Goal: Information Seeking & Learning: Learn about a topic

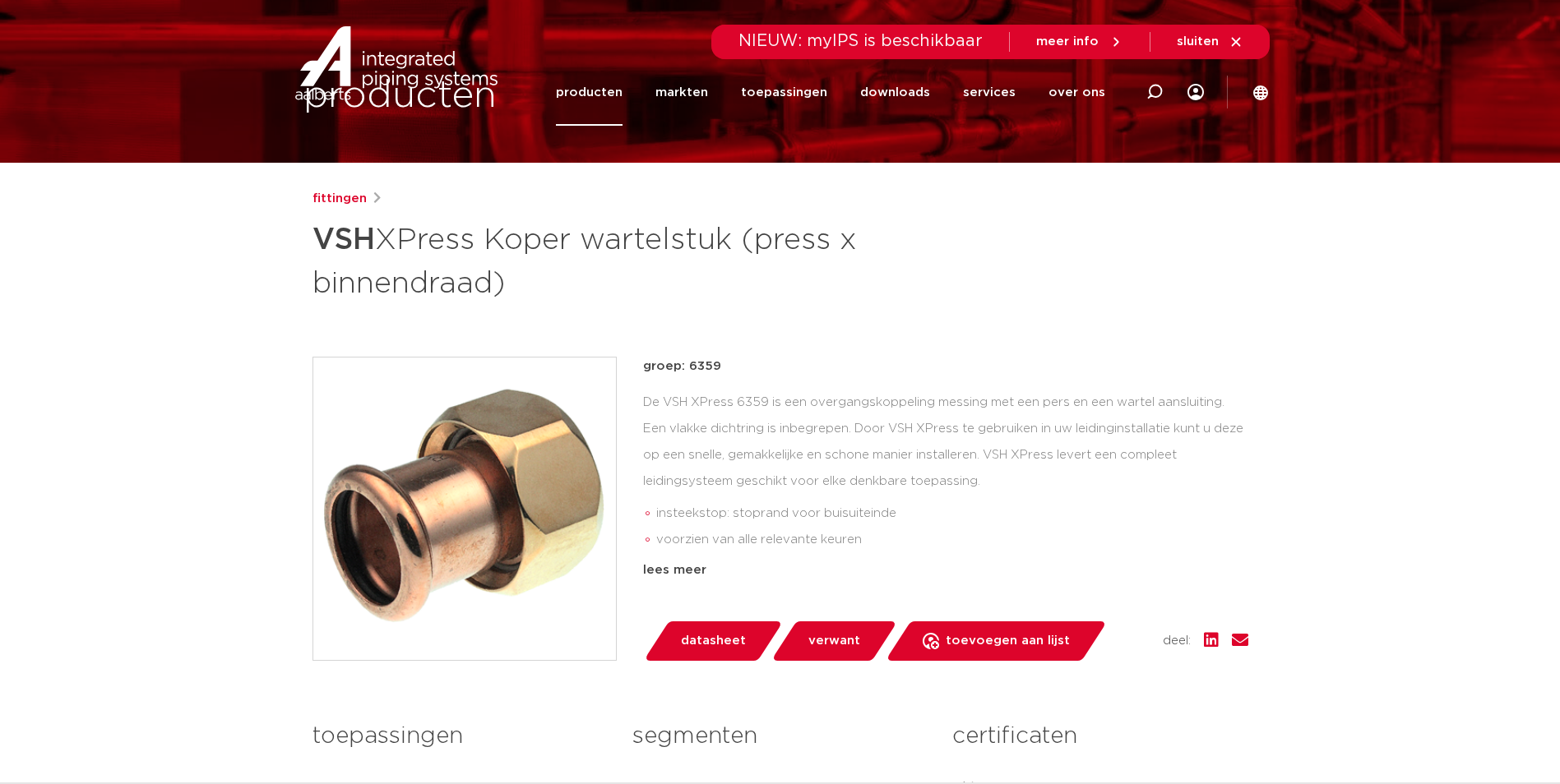
scroll to position [246, 0]
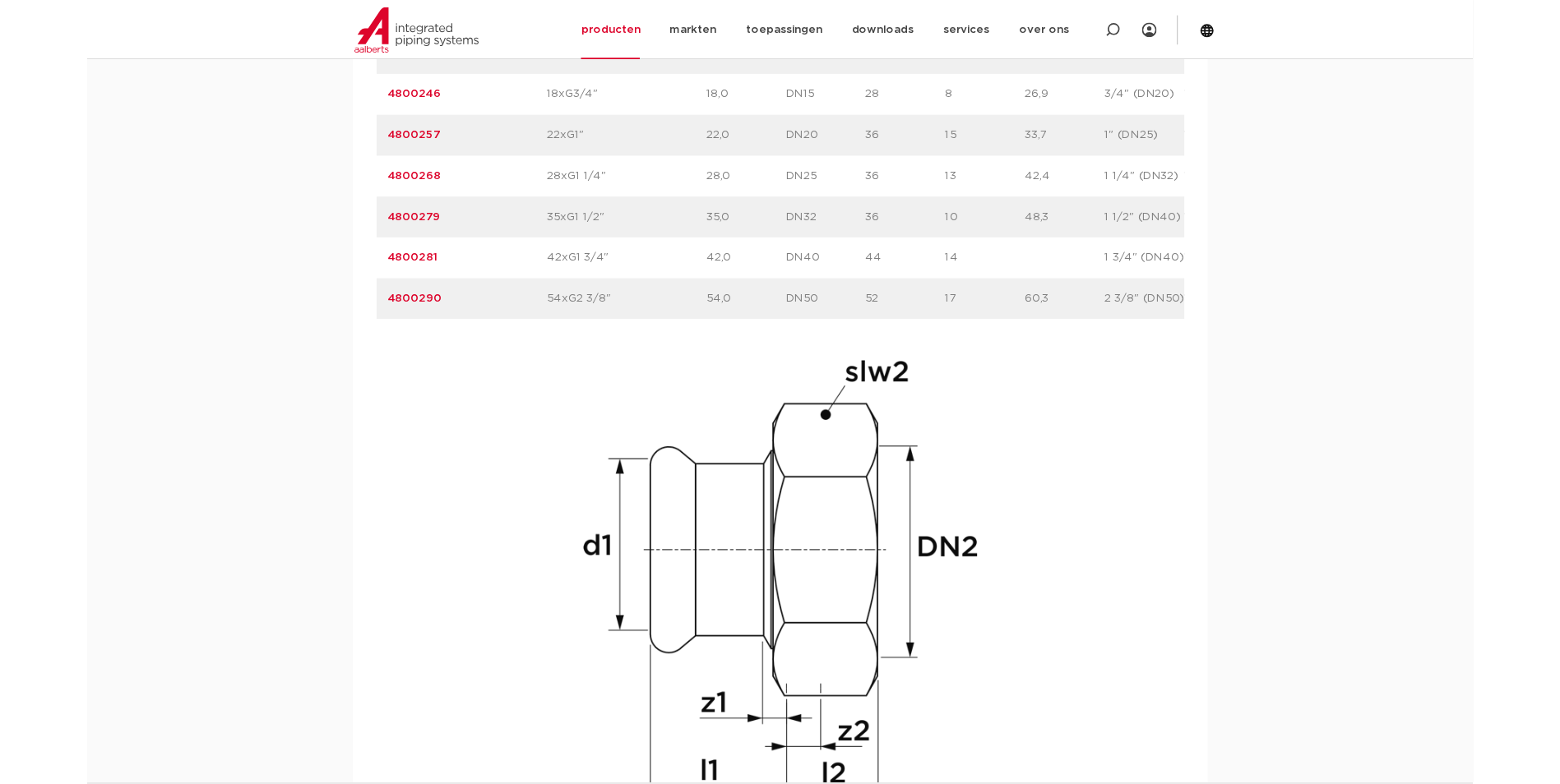
scroll to position [1233, 0]
